Goal: Check status

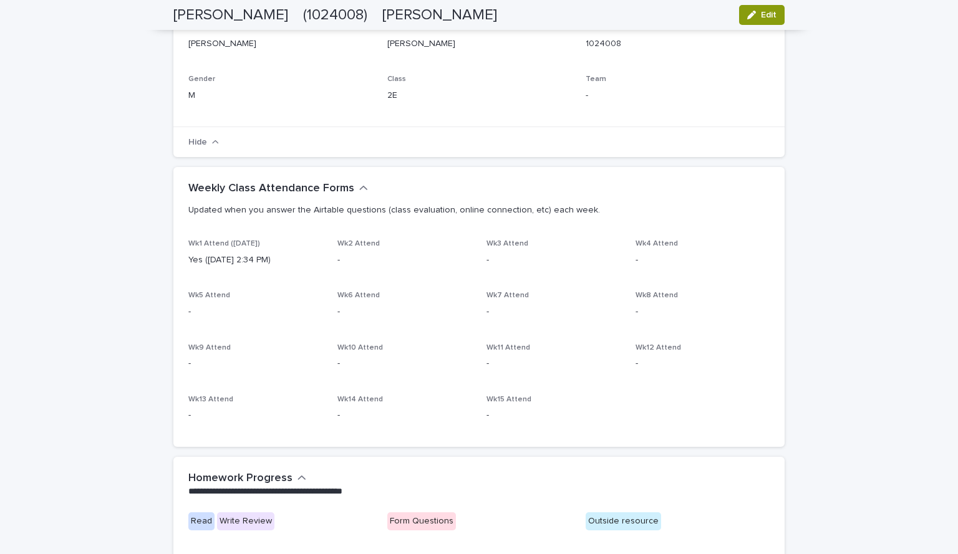
scroll to position [297, 0]
drag, startPoint x: 178, startPoint y: 259, endPoint x: 323, endPoint y: 253, distance: 145.5
click at [323, 253] on div "Wk1 Attend ([DATE]) Yes ([DATE] 2:34 PM) Wk2 Attend - Wk3 Attend - Wk4 Attend -…" at bounding box center [478, 343] width 611 height 208
click at [254, 264] on p "Yes ([DATE] 2:34 PM)" at bounding box center [255, 259] width 134 height 13
